Goal: Transaction & Acquisition: Purchase product/service

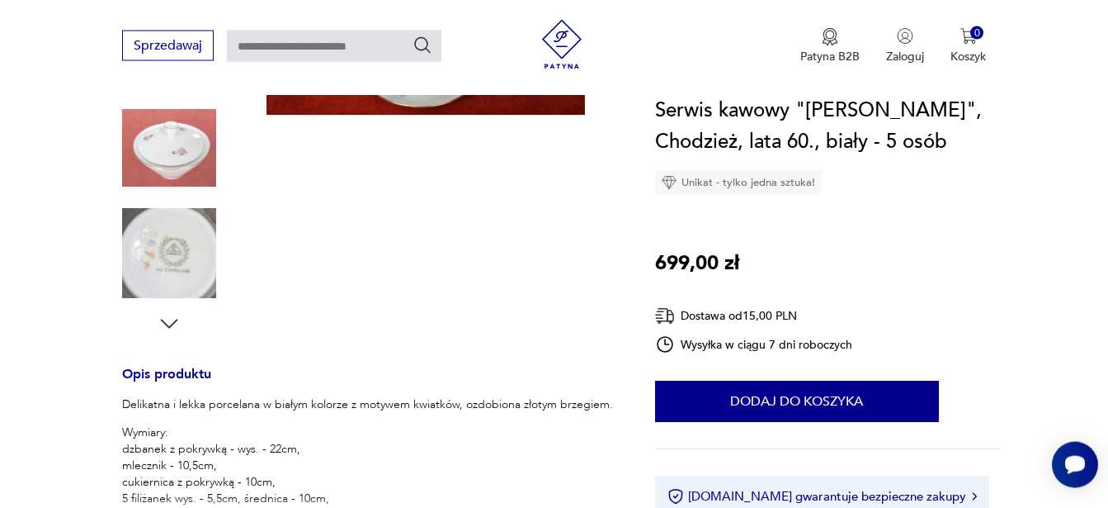
scroll to position [337, 0]
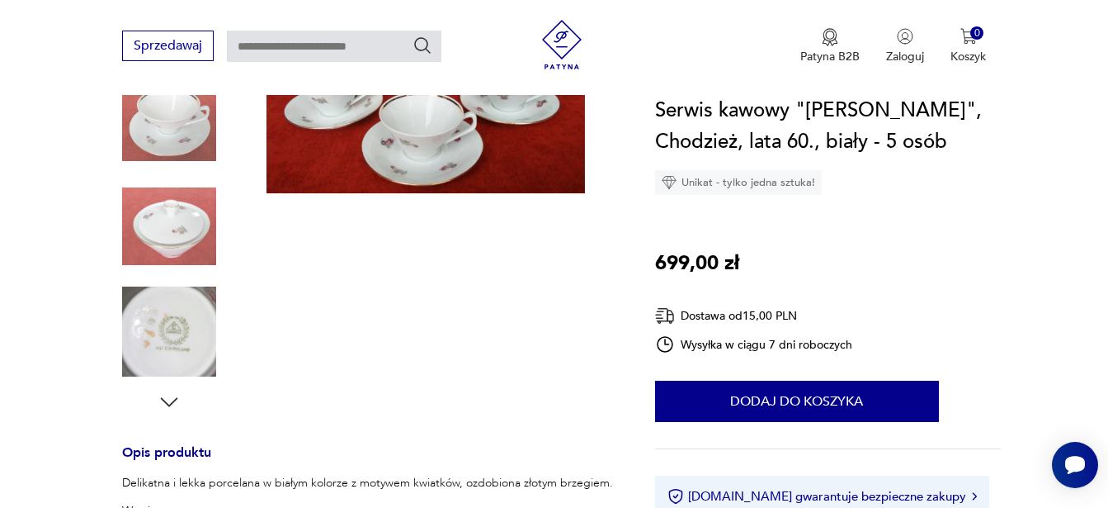
click at [184, 342] on img at bounding box center [169, 332] width 94 height 94
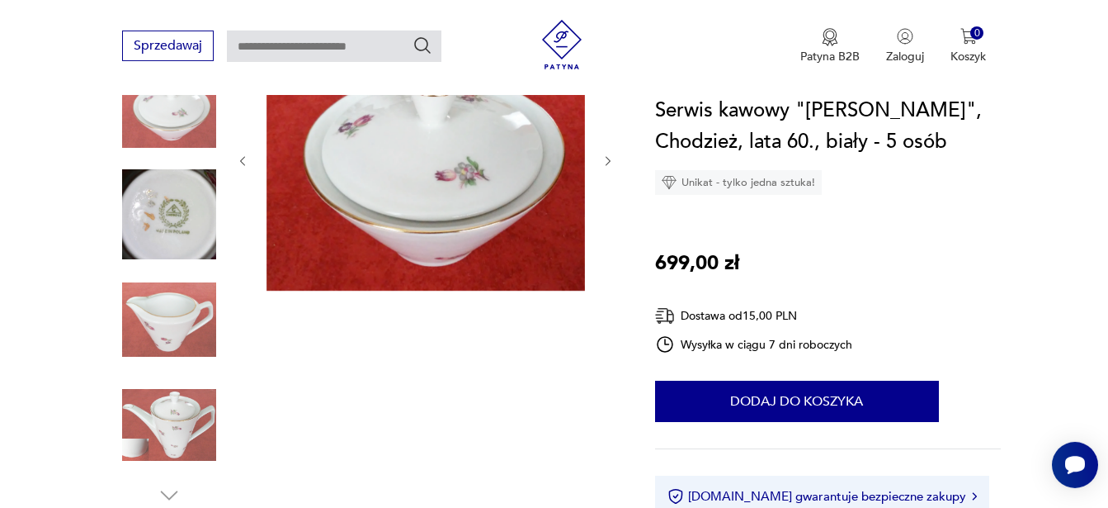
scroll to position [338, 0]
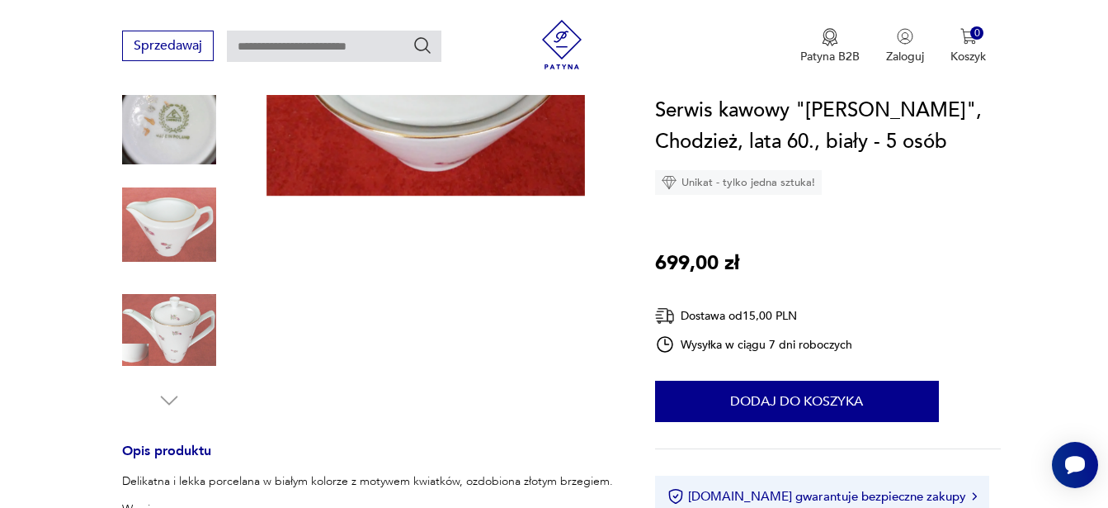
click at [175, 140] on img at bounding box center [169, 120] width 94 height 94
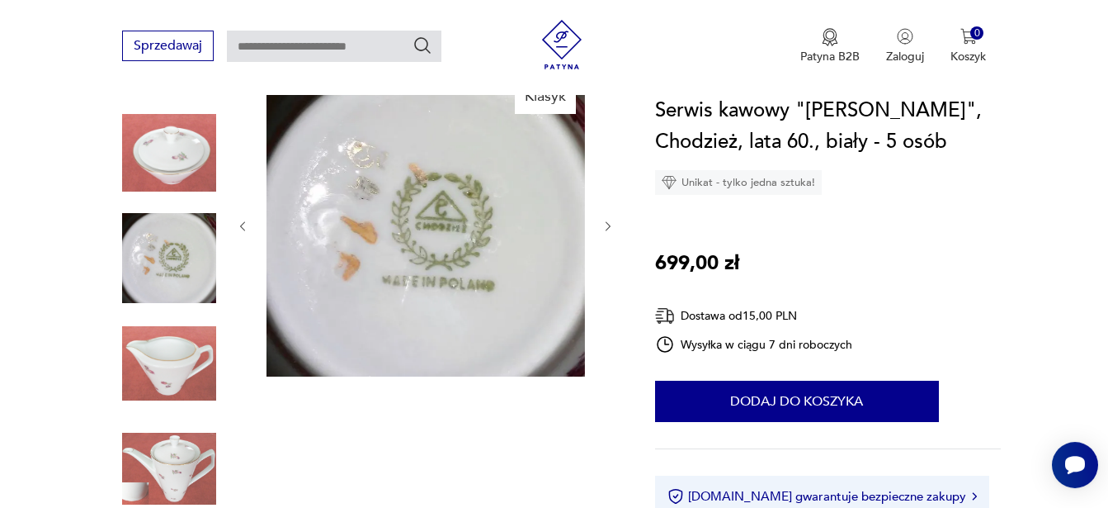
scroll to position [191, 0]
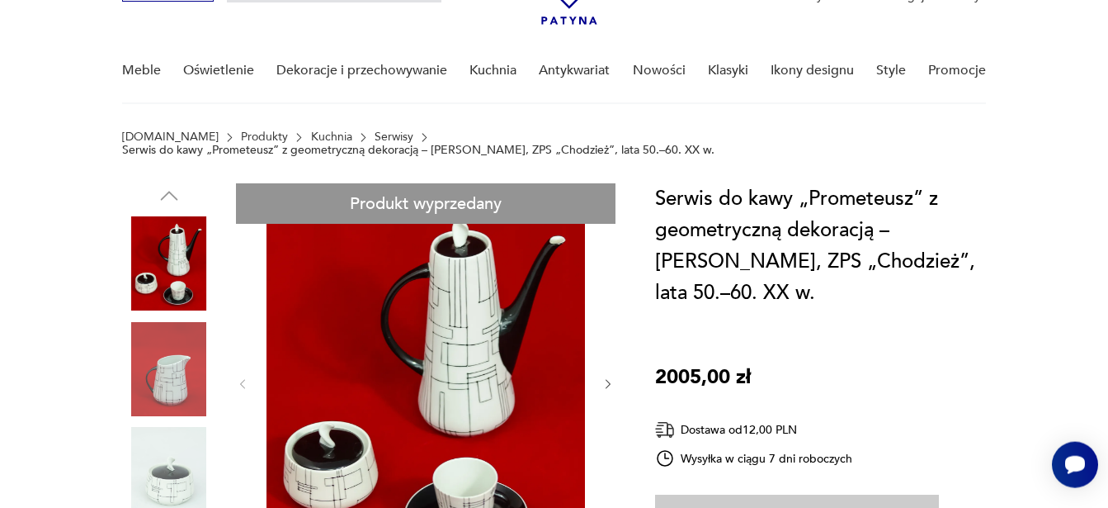
scroll to position [84, 0]
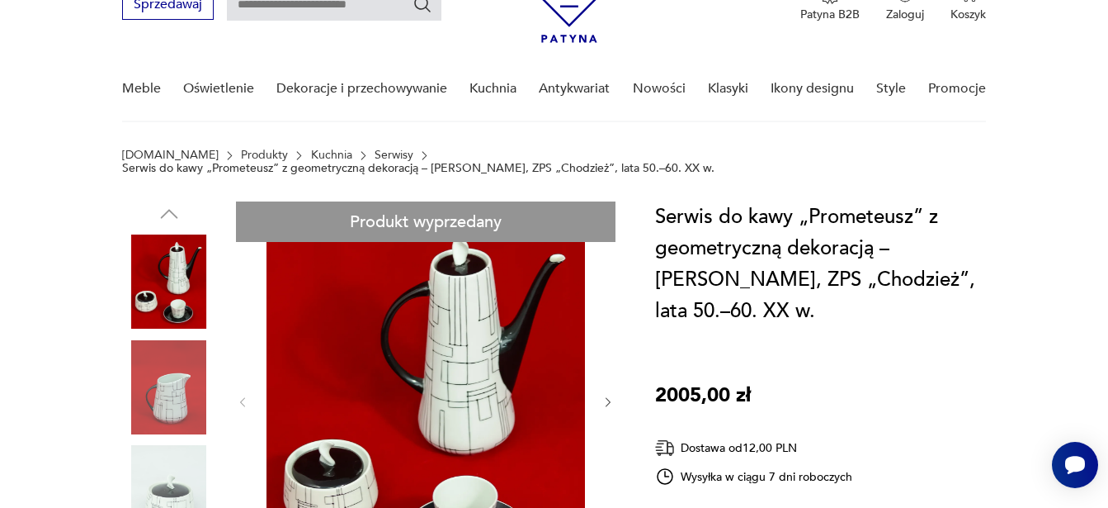
click at [607, 395] on icon "button" at bounding box center [609, 402] width 14 height 14
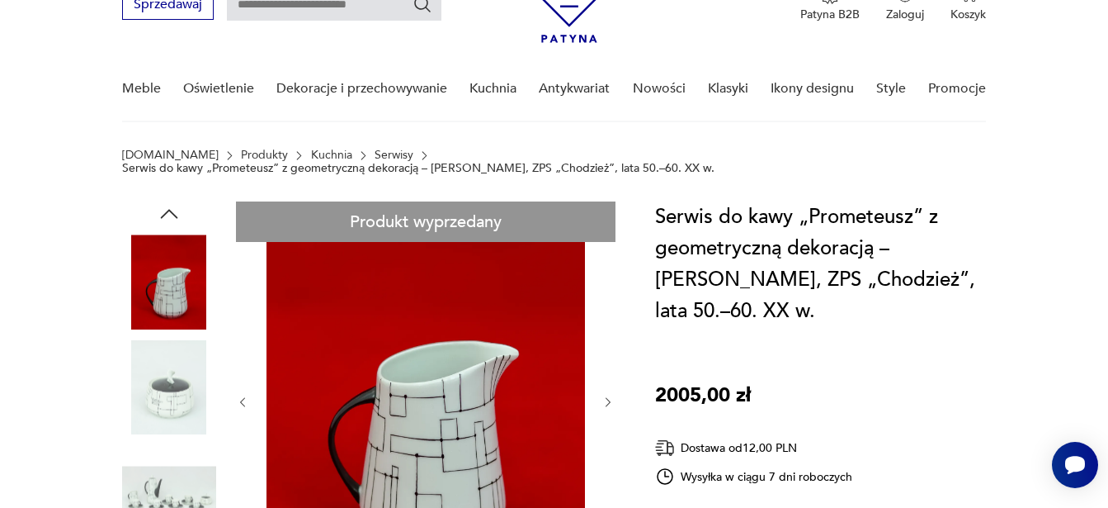
scroll to position [168, 0]
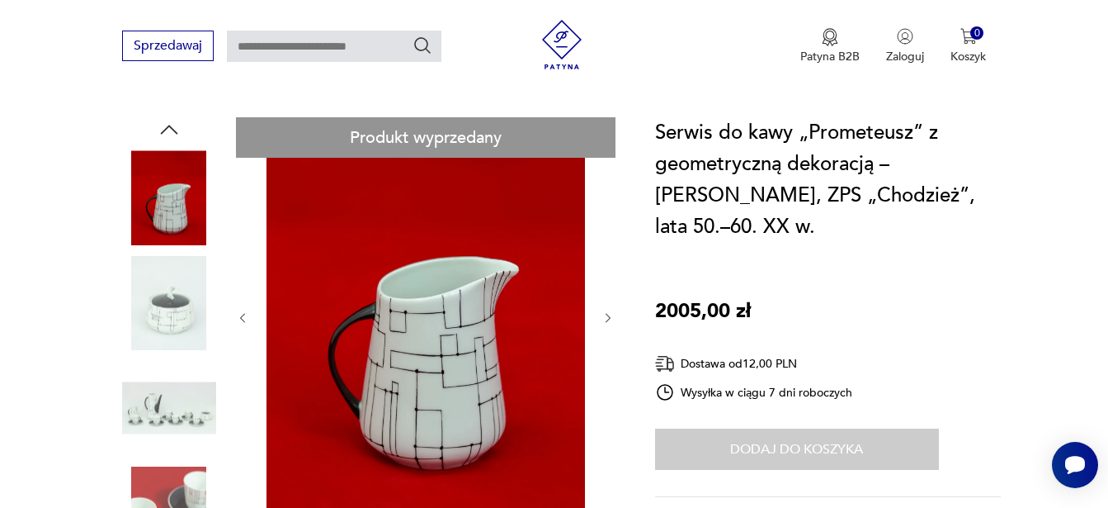
click at [612, 311] on icon "button" at bounding box center [609, 318] width 14 height 14
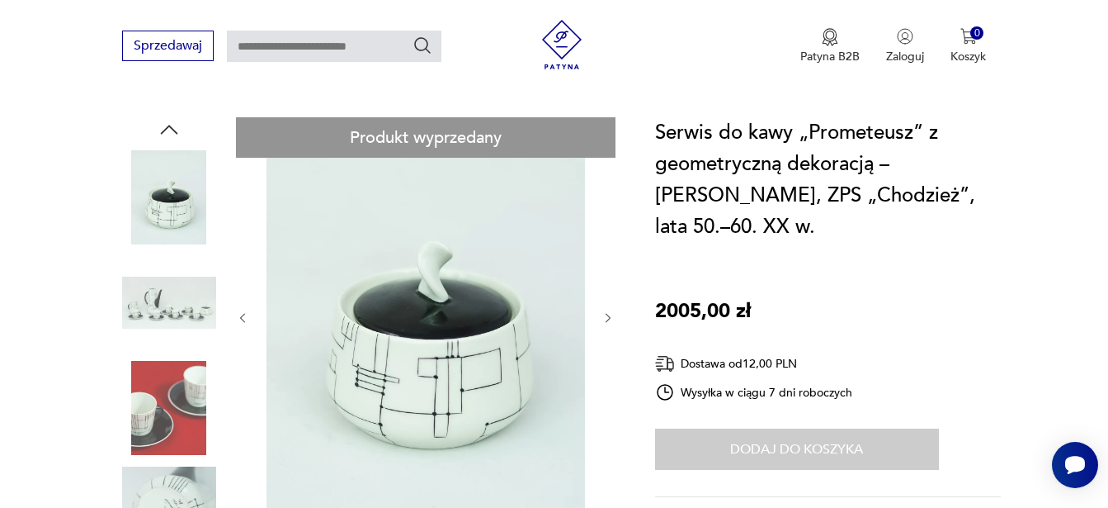
click at [612, 311] on icon "button" at bounding box center [609, 318] width 14 height 14
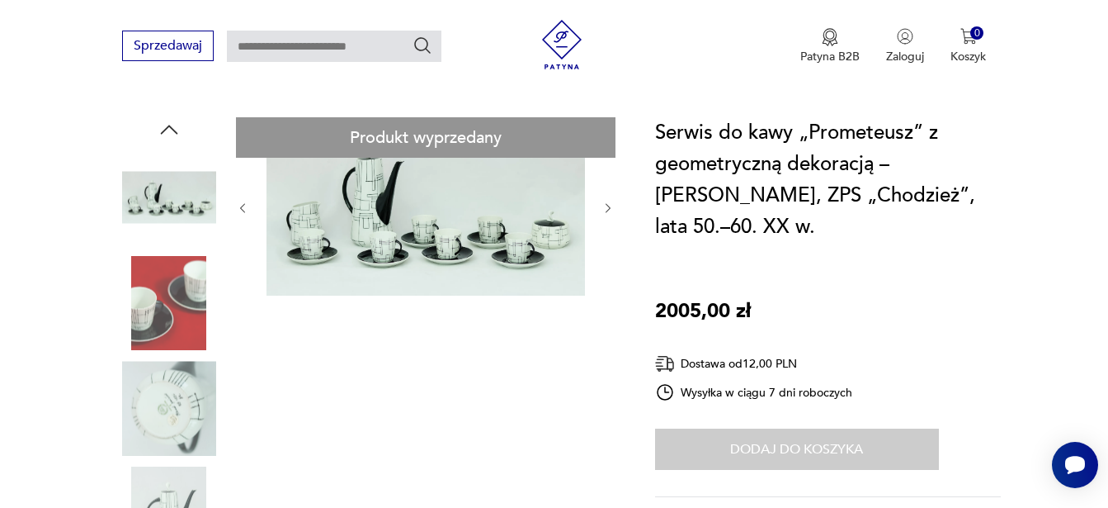
click at [612, 300] on div "Produkt wyprzedany" at bounding box center [426, 356] width 380 height 479
click at [608, 203] on icon "button" at bounding box center [608, 208] width 5 height 10
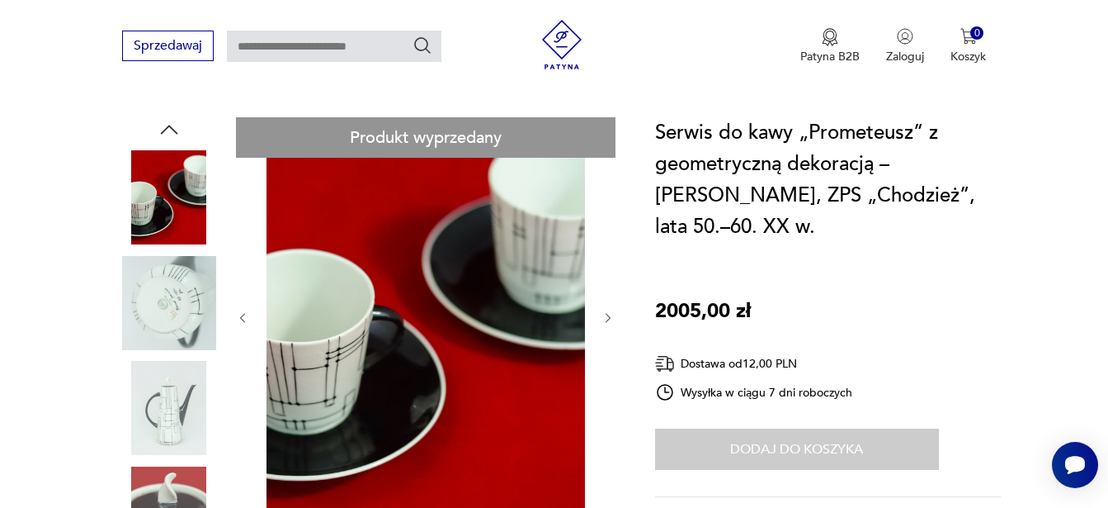
click at [607, 311] on icon "button" at bounding box center [609, 318] width 14 height 14
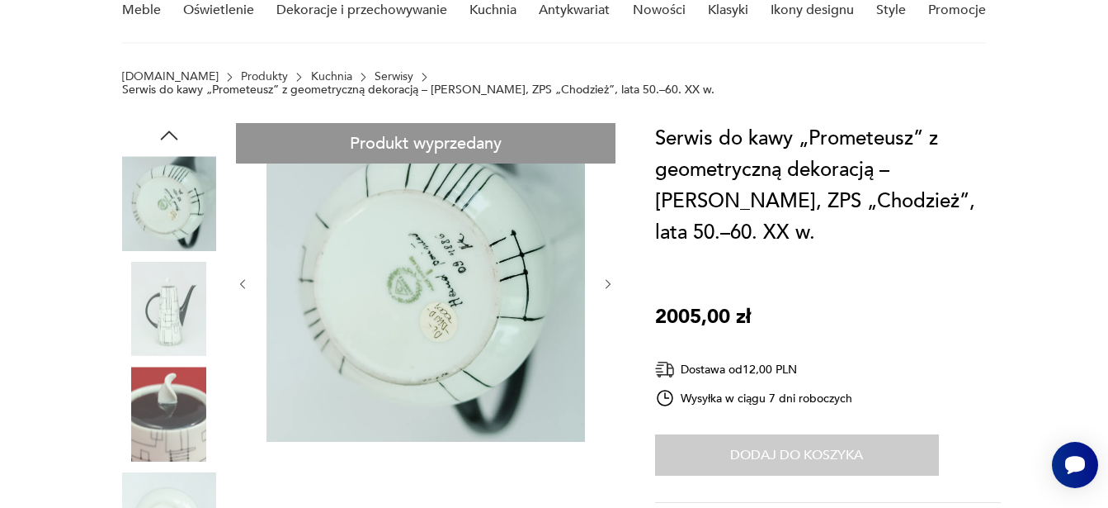
scroll to position [84, 0]
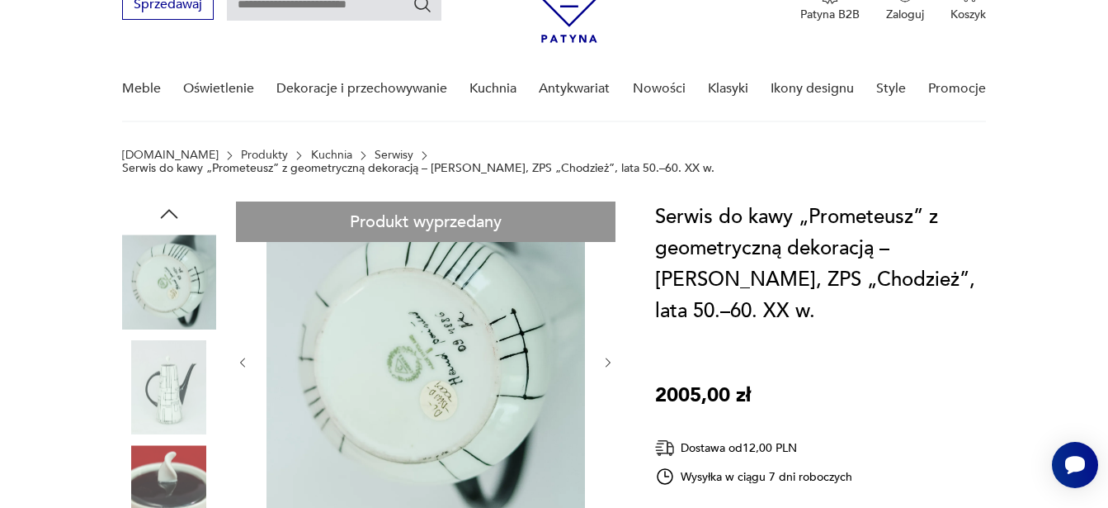
click at [439, 333] on img at bounding box center [426, 360] width 319 height 319
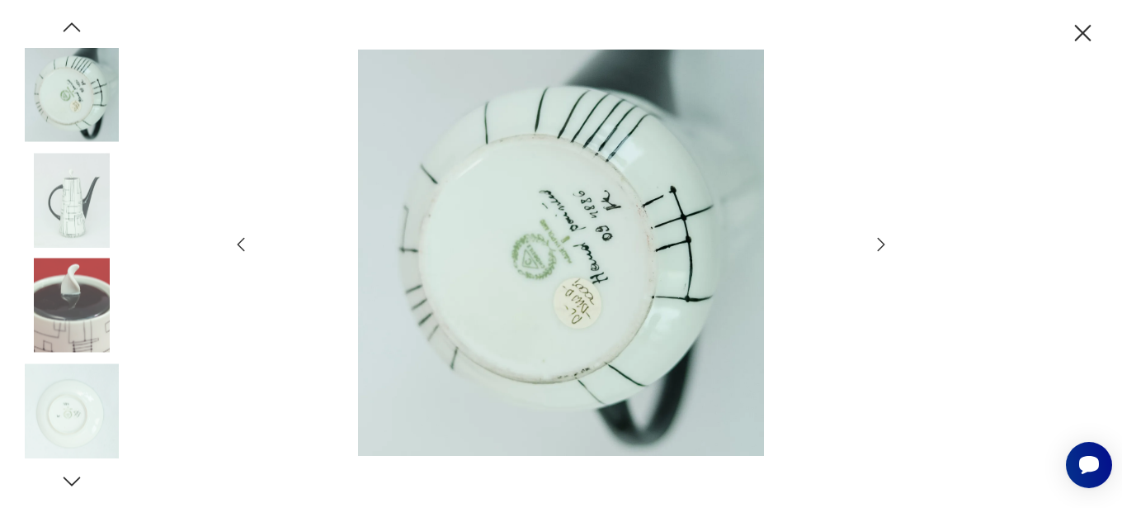
click at [589, 304] on img at bounding box center [561, 253] width 588 height 406
click at [595, 253] on img at bounding box center [561, 253] width 588 height 406
click at [575, 248] on img at bounding box center [561, 253] width 588 height 406
click at [882, 246] on icon "button" at bounding box center [881, 243] width 7 height 13
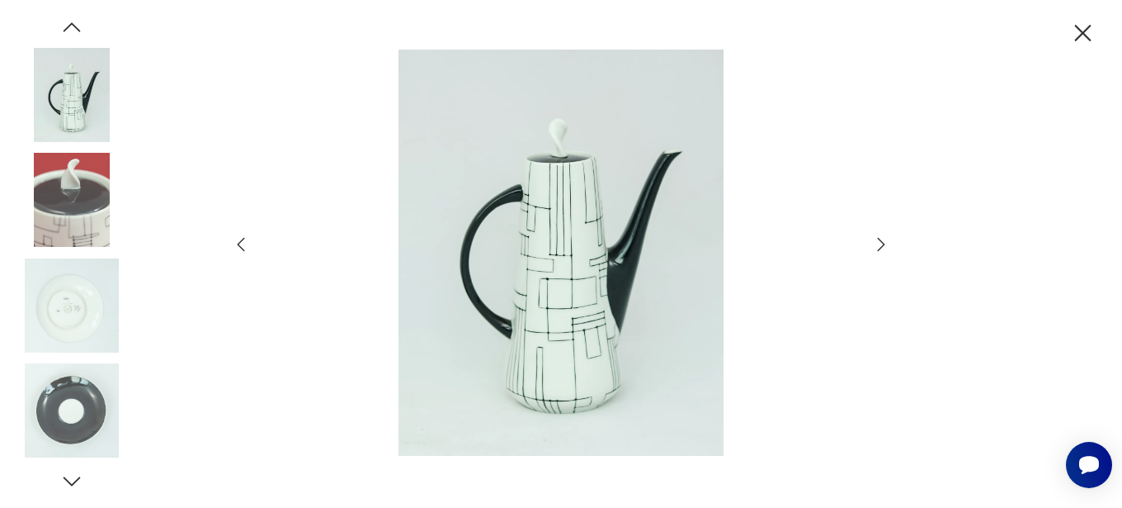
click at [882, 246] on icon "button" at bounding box center [881, 243] width 7 height 13
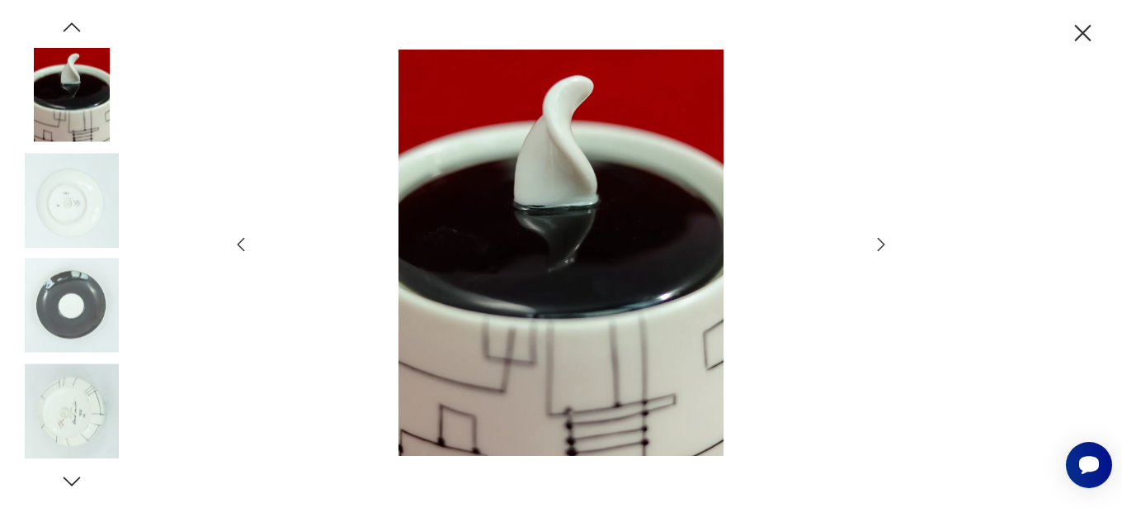
click at [882, 246] on icon "button" at bounding box center [881, 243] width 7 height 13
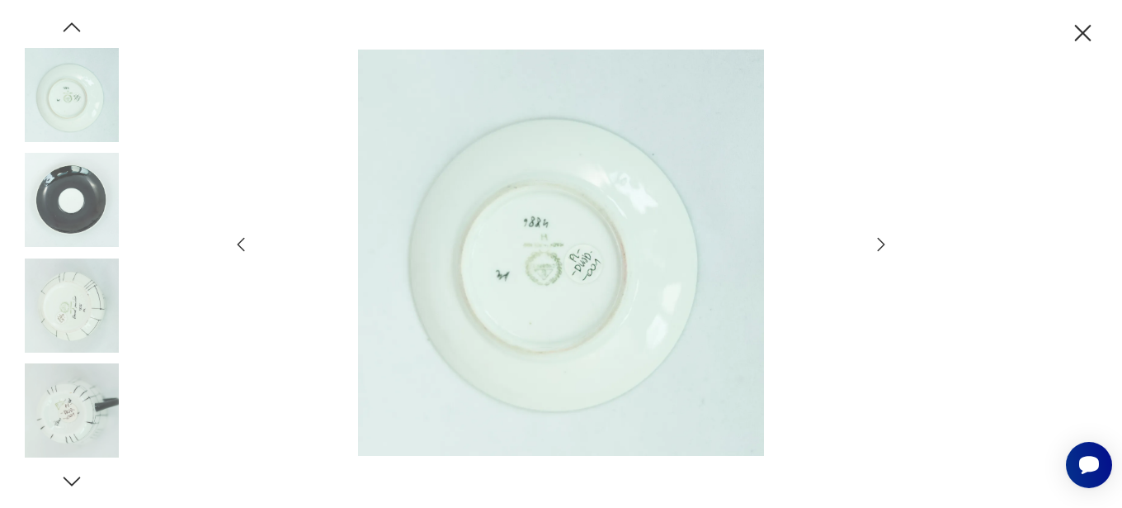
click at [884, 243] on icon "button" at bounding box center [881, 243] width 7 height 13
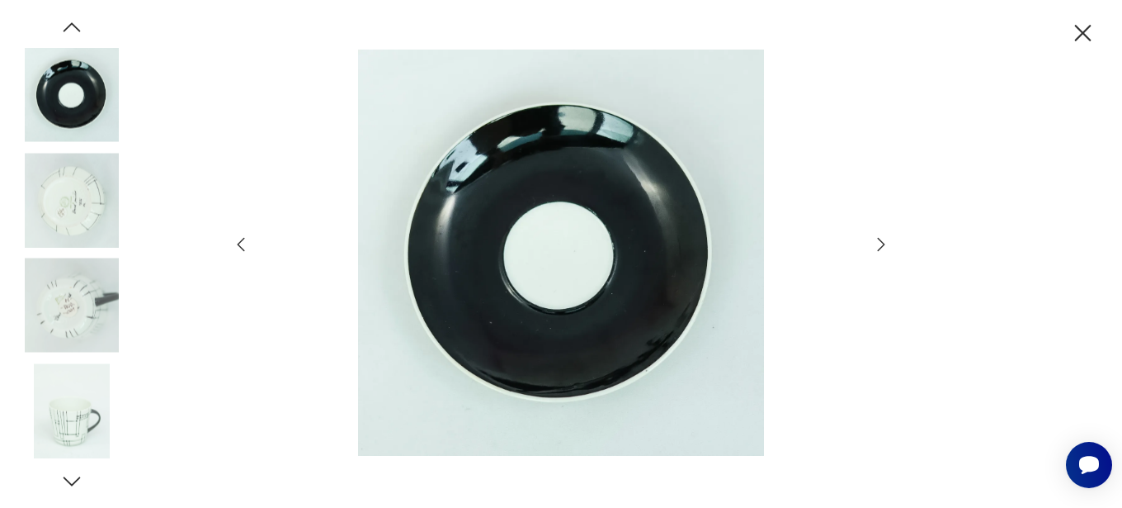
click at [884, 243] on icon "button" at bounding box center [881, 243] width 7 height 13
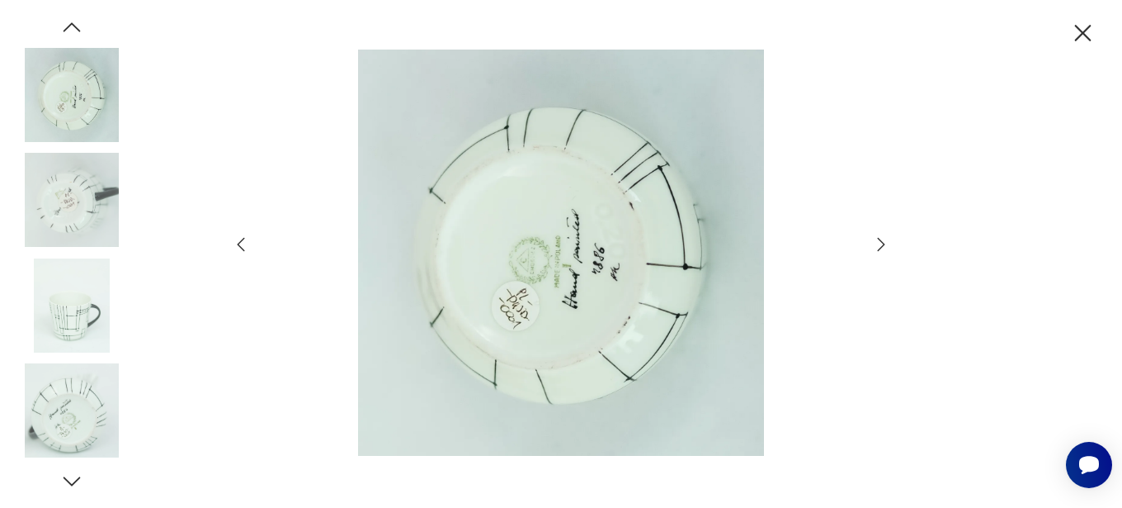
click at [883, 243] on icon "button" at bounding box center [881, 243] width 7 height 13
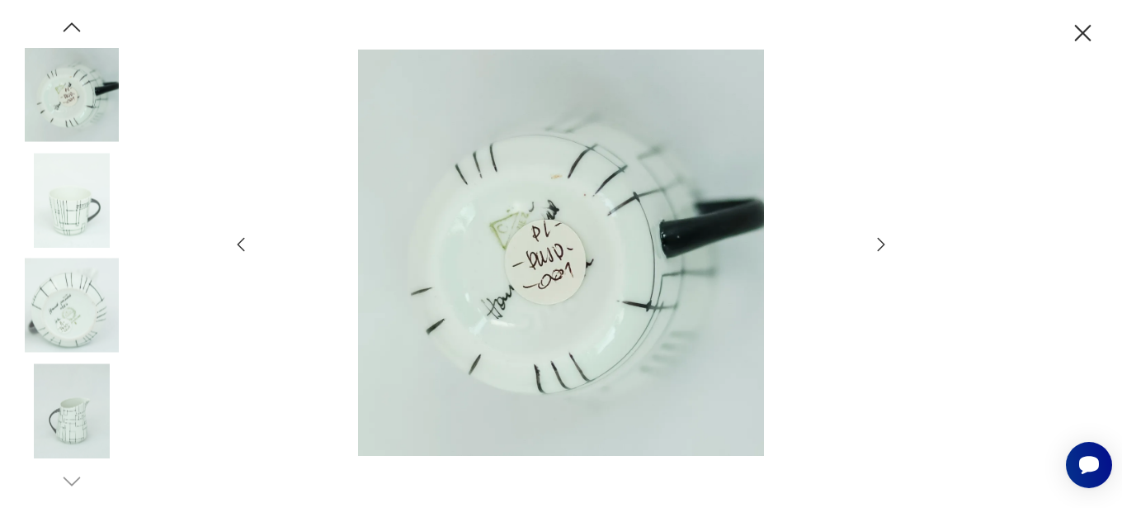
click at [883, 243] on icon "button" at bounding box center [881, 243] width 7 height 13
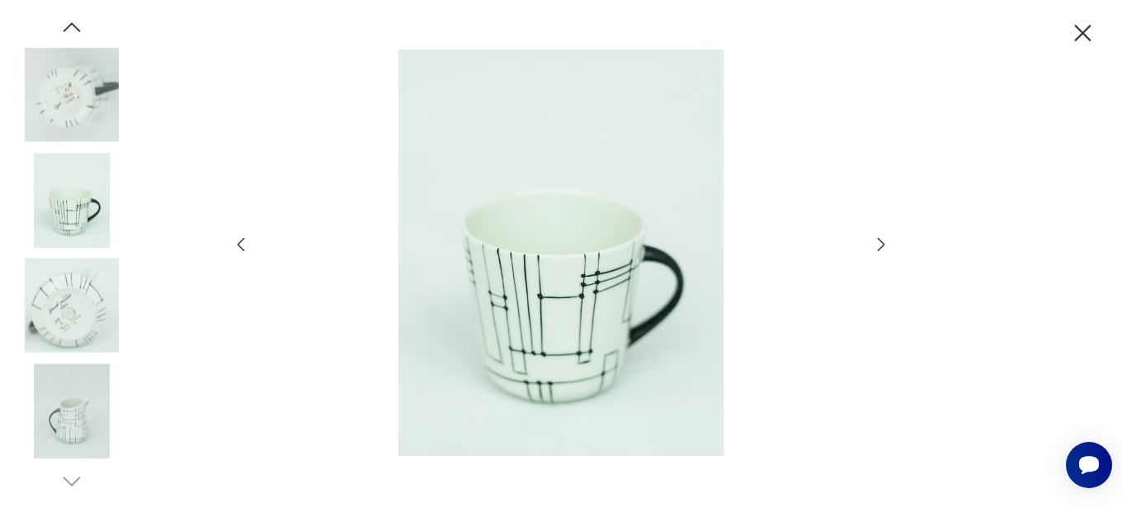
click at [1083, 28] on icon "button" at bounding box center [1083, 33] width 29 height 29
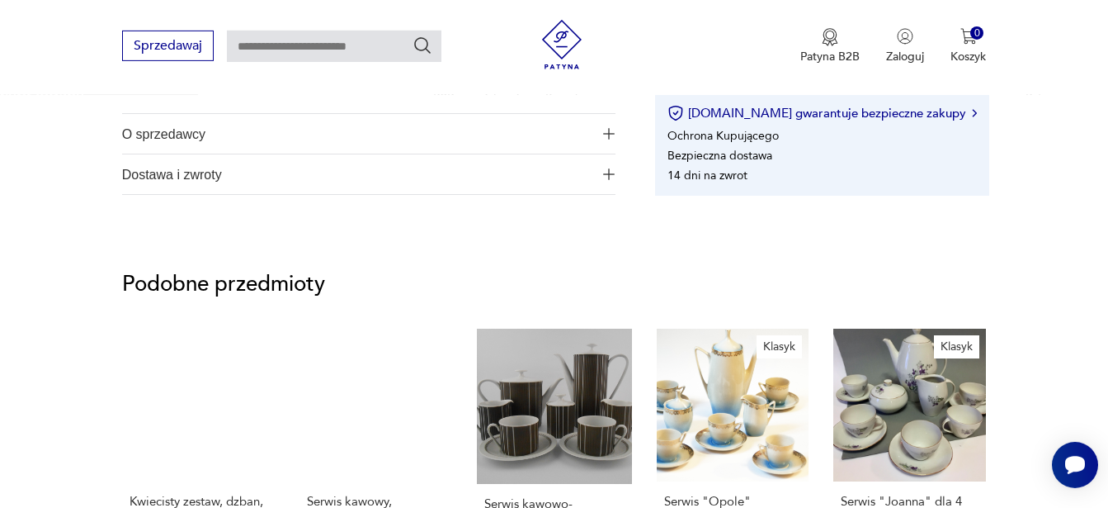
scroll to position [1179, 0]
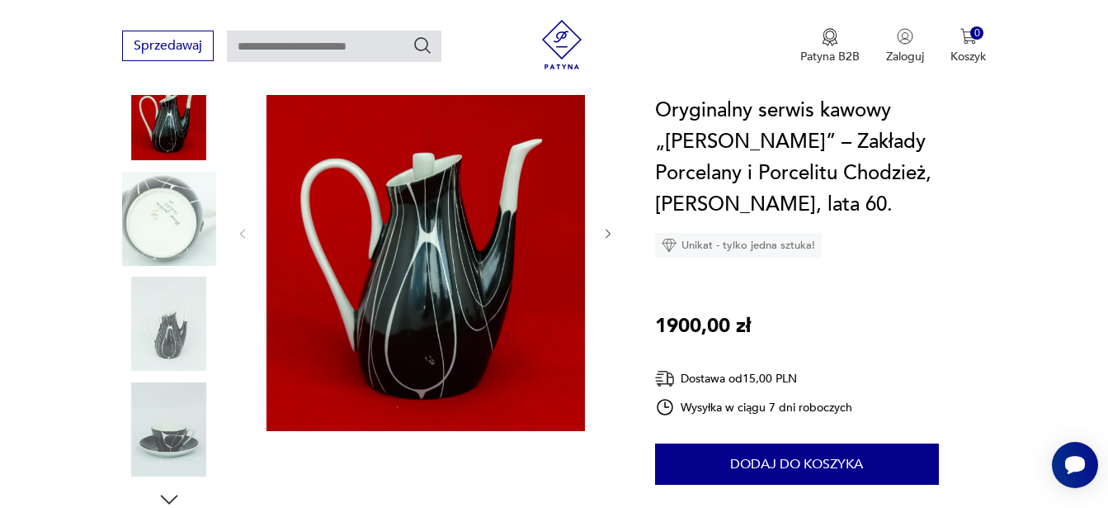
click at [144, 206] on img at bounding box center [169, 219] width 94 height 94
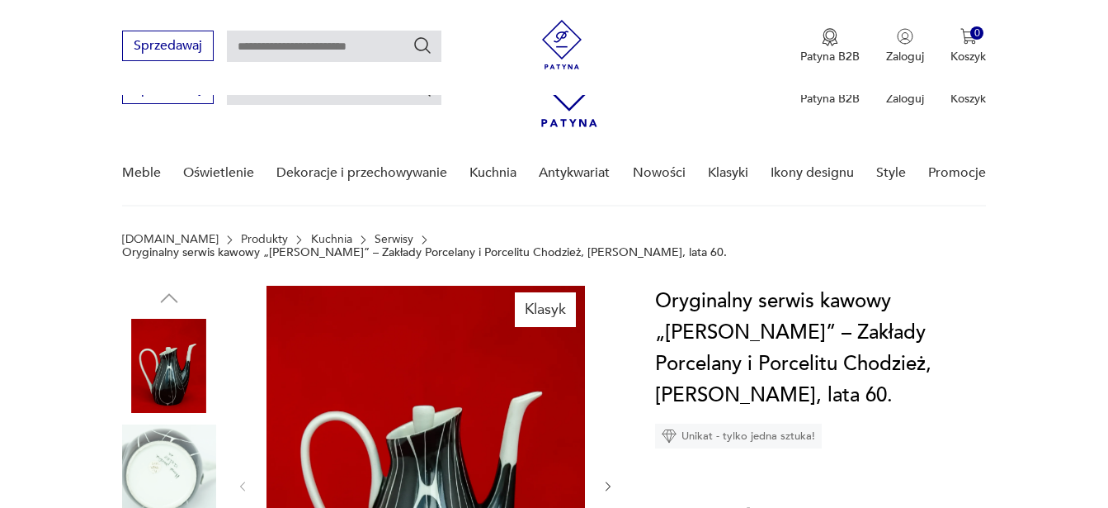
click at [165, 424] on img at bounding box center [169, 471] width 94 height 94
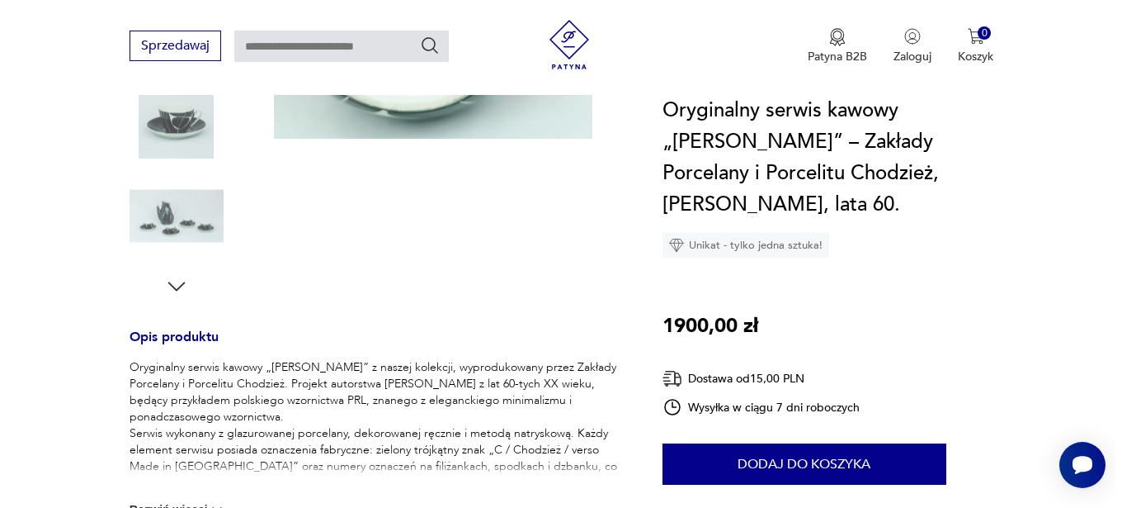
scroll to position [129, 0]
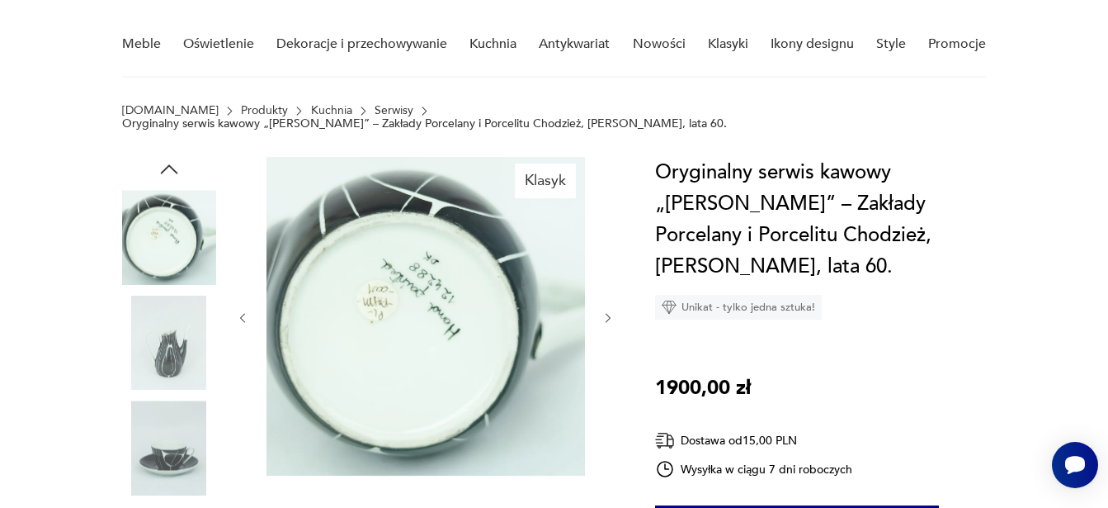
click at [452, 337] on img at bounding box center [426, 316] width 319 height 319
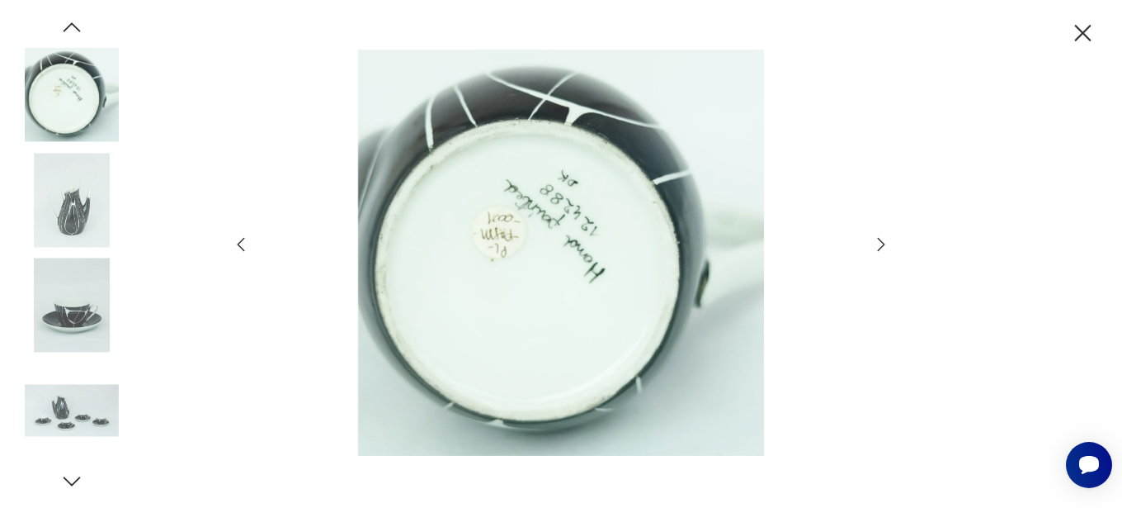
click at [571, 295] on img at bounding box center [561, 253] width 588 height 406
